Goal: Entertainment & Leisure: Browse casually

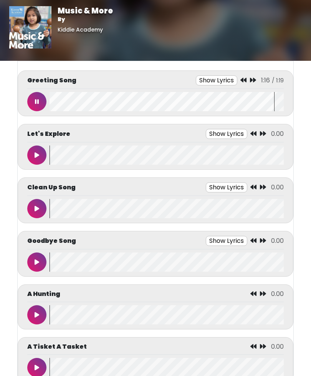
click at [42, 106] on button at bounding box center [36, 101] width 19 height 19
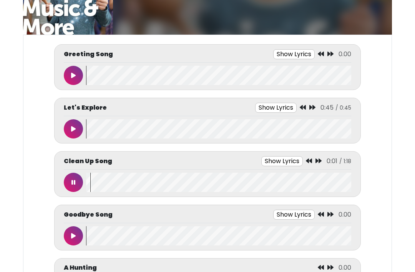
click at [78, 182] on button at bounding box center [73, 182] width 19 height 19
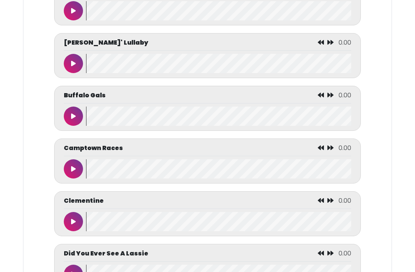
scroll to position [912, 0]
click at [74, 119] on icon at bounding box center [73, 116] width 5 height 6
click at [75, 126] on button at bounding box center [73, 115] width 19 height 19
click at [78, 121] on button at bounding box center [73, 115] width 19 height 19
click at [76, 120] on button at bounding box center [73, 115] width 19 height 19
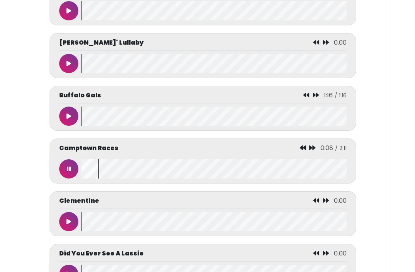
scroll to position [0, 5]
click at [69, 178] on button at bounding box center [68, 168] width 19 height 19
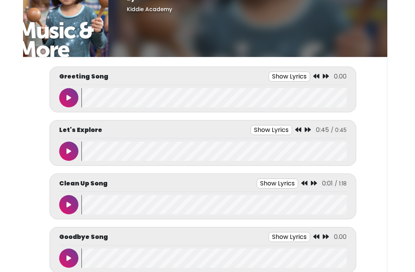
scroll to position [34, 0]
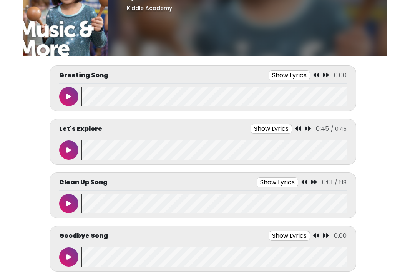
click at [75, 201] on button at bounding box center [68, 203] width 19 height 19
click at [72, 258] on button at bounding box center [68, 256] width 19 height 19
click at [71, 256] on button at bounding box center [68, 256] width 19 height 19
click at [397, 8] on body "Music & More By [GEOGRAPHIC_DATA] Music & More By [GEOGRAPHIC_DATA]" at bounding box center [207, 102] width 415 height 272
